Goal: Task Accomplishment & Management: Use online tool/utility

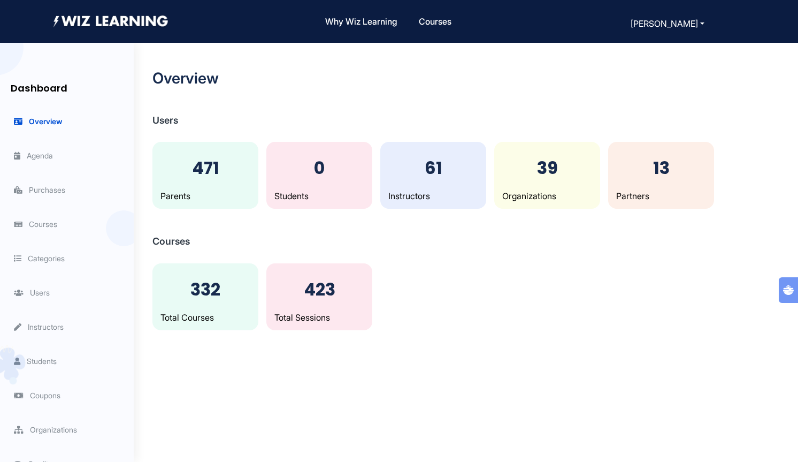
click at [42, 149] on li "Agenda" at bounding box center [69, 155] width 128 height 34
click at [42, 152] on span "Agenda" at bounding box center [33, 155] width 39 height 9
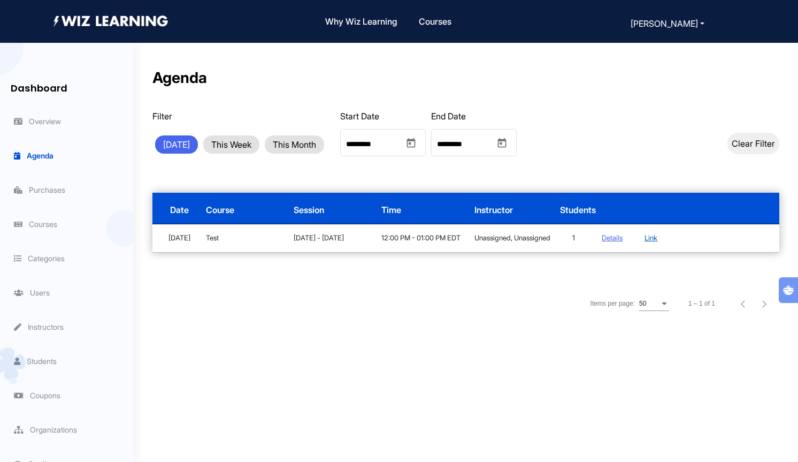
click at [651, 236] on link "Link" at bounding box center [651, 237] width 13 height 9
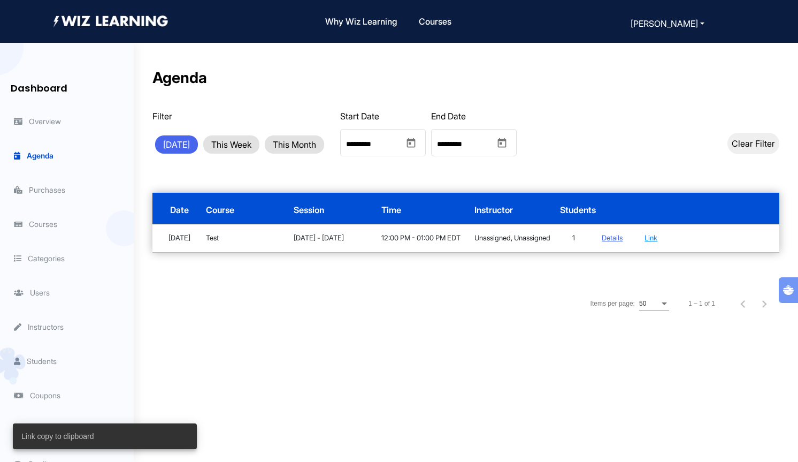
click at [617, 235] on div "Details" at bounding box center [612, 238] width 40 height 11
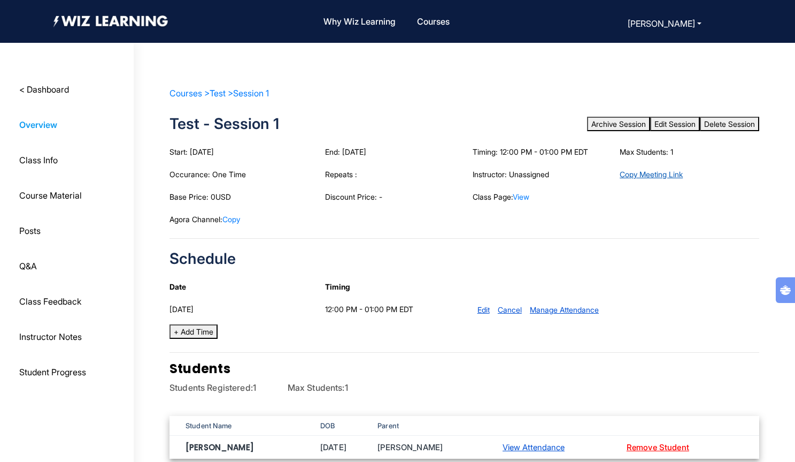
click at [668, 173] on link "Copy Meeting Link" at bounding box center [651, 174] width 63 height 9
type textarea "**********"
